Goal: Transaction & Acquisition: Purchase product/service

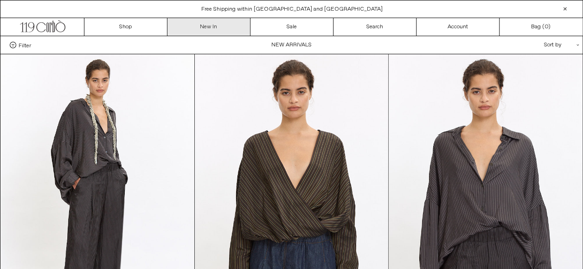
click at [219, 30] on link "New In" at bounding box center [208, 27] width 83 height 18
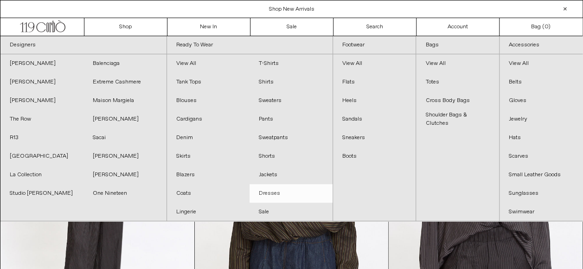
click at [265, 192] on link "Dresses" at bounding box center [290, 193] width 83 height 19
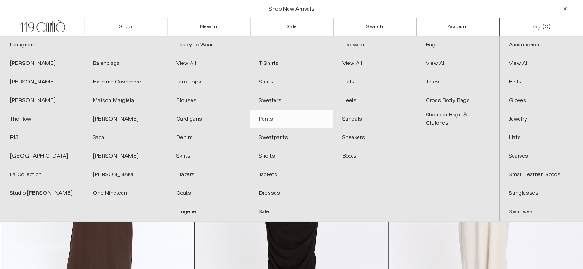
click at [256, 118] on link "Pants" at bounding box center [290, 119] width 83 height 19
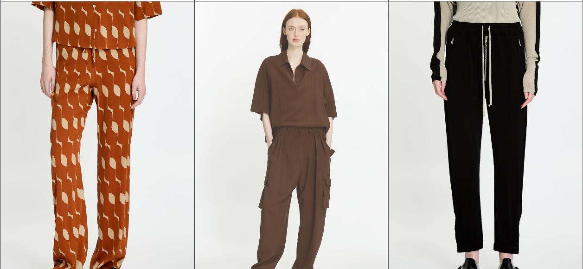
scroll to position [2272, 0]
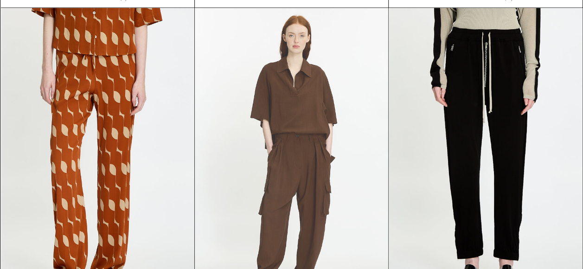
click at [308, 177] on at bounding box center [291, 153] width 193 height 290
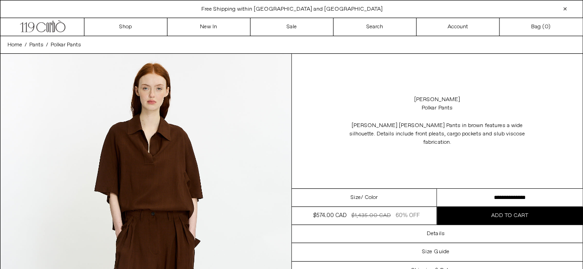
click at [348, 190] on div "Size / Color" at bounding box center [365, 198] width 146 height 18
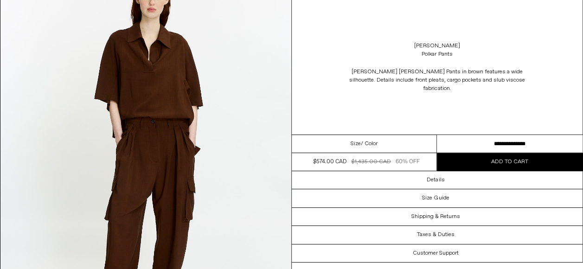
scroll to position [93, 0]
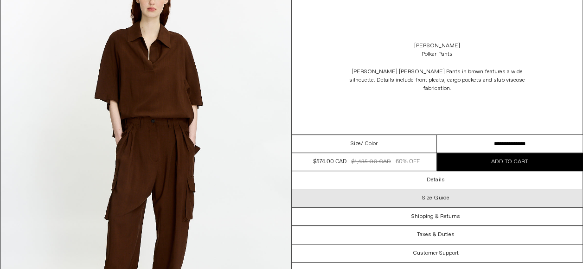
click at [459, 189] on div "Size Guide" at bounding box center [437, 198] width 291 height 18
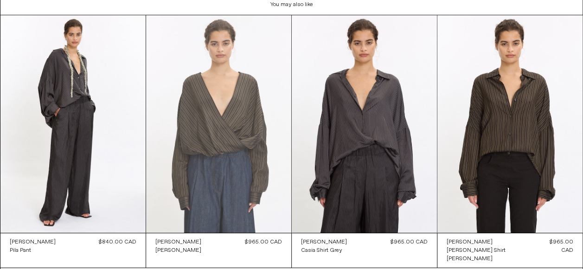
scroll to position [1564, 0]
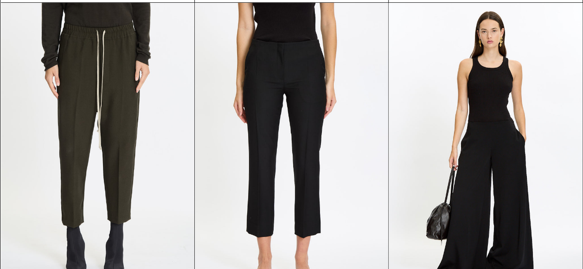
scroll to position [1855, 0]
